Goal: Navigation & Orientation: Find specific page/section

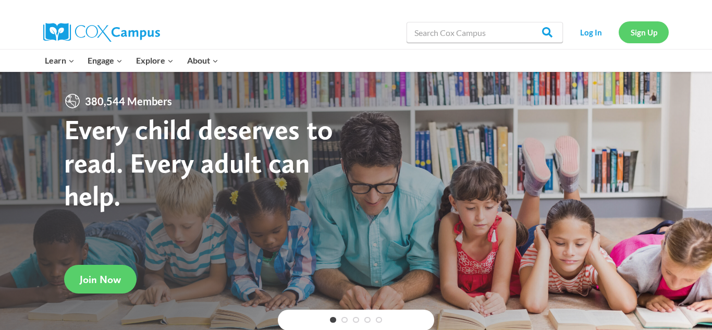
click at [636, 30] on link "Sign Up" at bounding box center [643, 31] width 50 height 21
click at [595, 35] on link "Log In" at bounding box center [590, 31] width 45 height 21
